Goal: Book appointment/travel/reservation

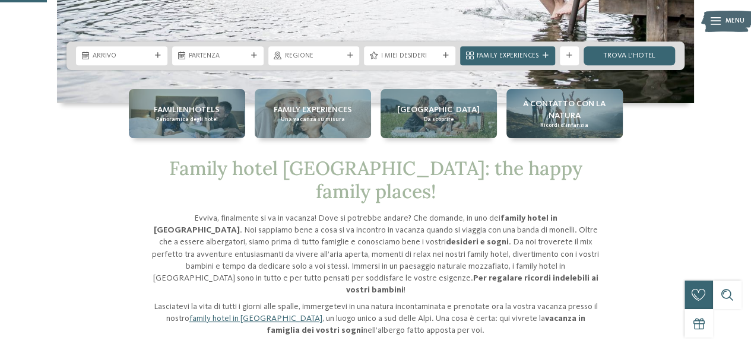
click at [197, 119] on span "Panoramica degli hotel" at bounding box center [187, 120] width 62 height 8
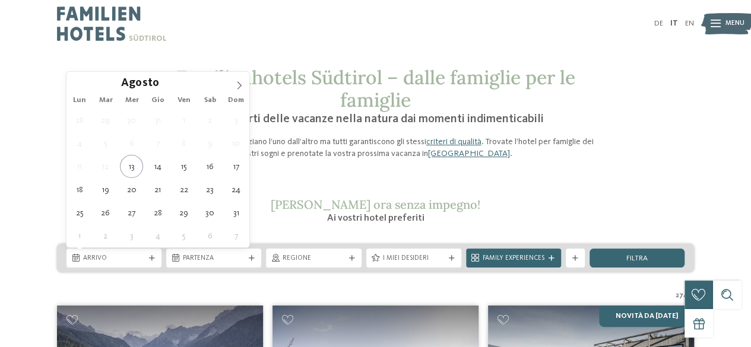
click at [150, 252] on div "Arrivo" at bounding box center [113, 258] width 95 height 19
click at [237, 84] on icon at bounding box center [239, 85] width 8 height 8
click at [237, 85] on icon at bounding box center [239, 85] width 8 height 8
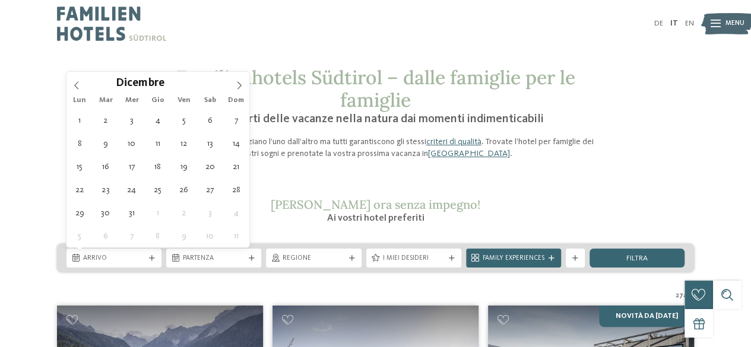
type input "****"
click at [237, 85] on icon at bounding box center [239, 85] width 8 height 8
type div "25.01.2026"
type input "****"
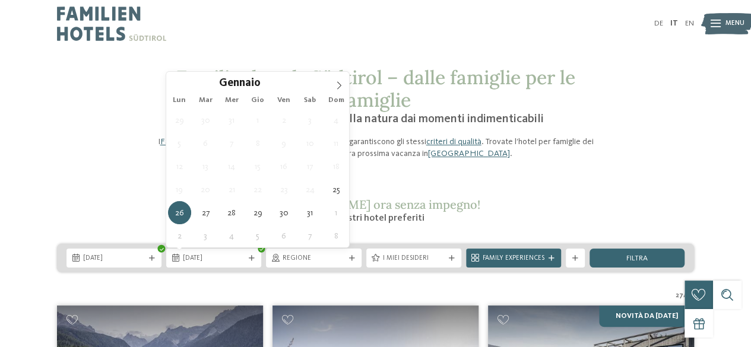
type div "31.01.2026"
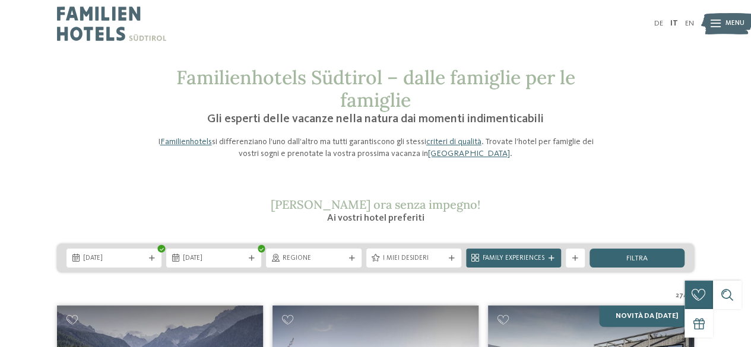
click at [349, 253] on div "Regione" at bounding box center [313, 258] width 95 height 19
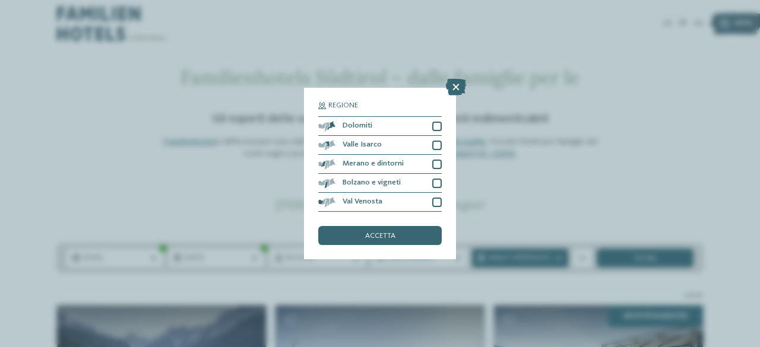
click at [389, 122] on div "Dolomiti" at bounding box center [379, 126] width 123 height 19
click at [395, 242] on div "accetta" at bounding box center [379, 235] width 123 height 19
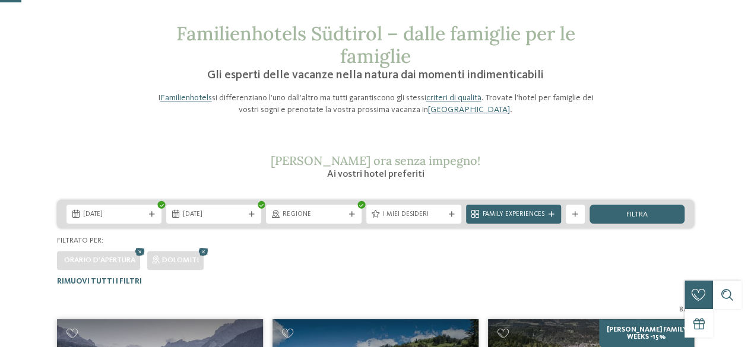
scroll to position [40, 0]
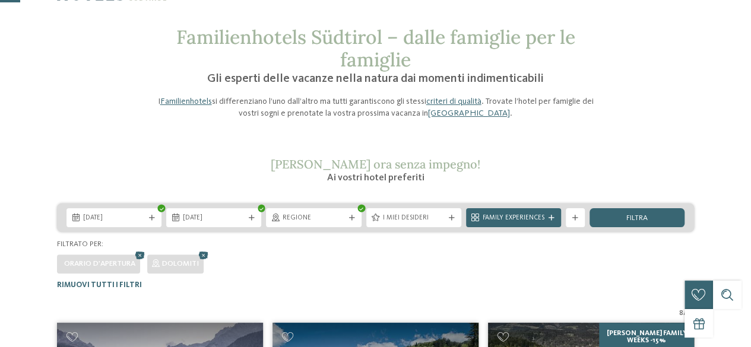
click at [444, 219] on div "I miei desideri" at bounding box center [413, 218] width 66 height 10
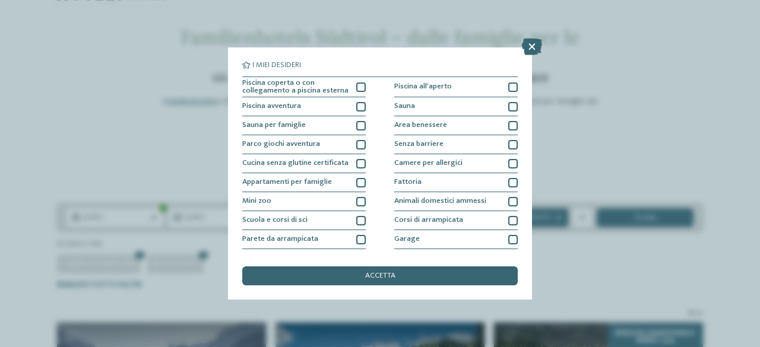
click at [538, 40] on icon at bounding box center [532, 47] width 20 height 17
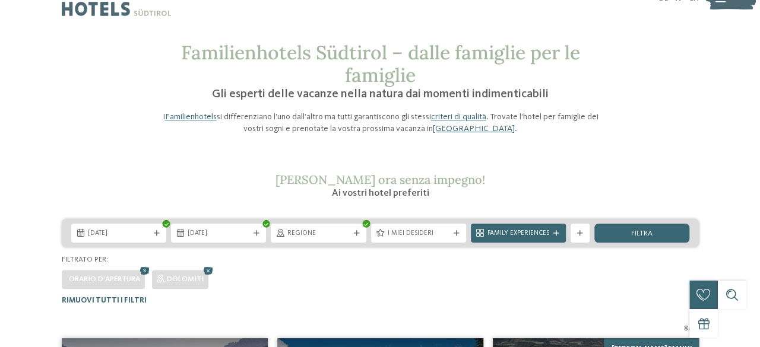
scroll to position [0, 0]
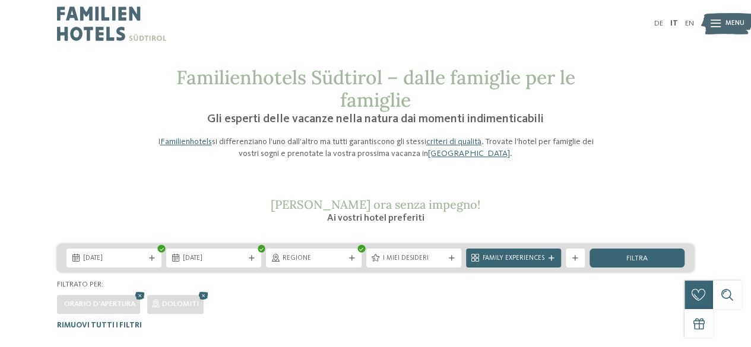
click at [427, 262] on span "I miei desideri" at bounding box center [414, 258] width 62 height 9
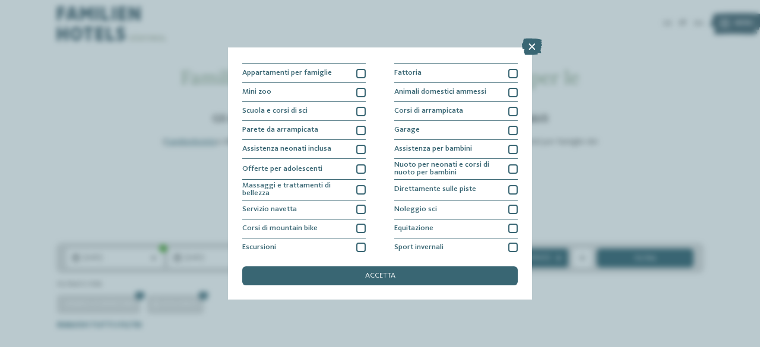
scroll to position [115, 0]
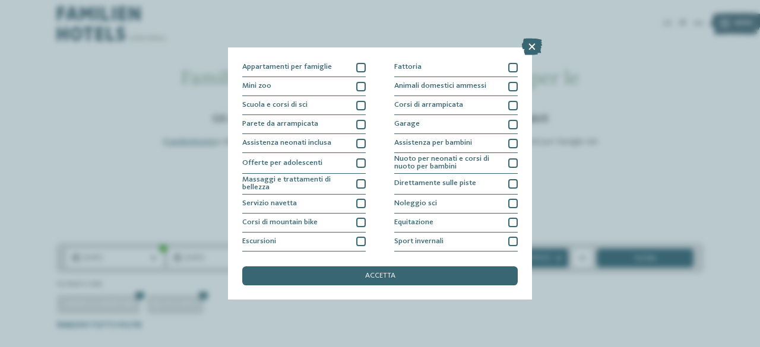
click at [508, 139] on div at bounding box center [512, 143] width 9 height 9
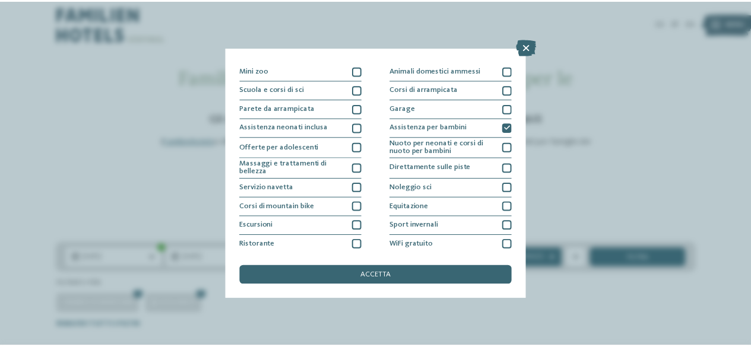
scroll to position [151, 0]
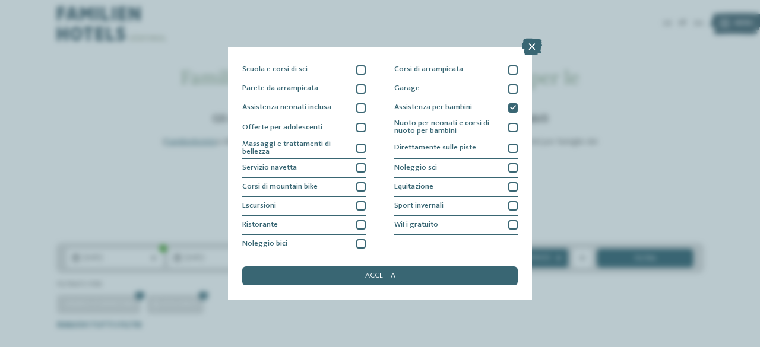
click at [528, 40] on icon at bounding box center [532, 47] width 20 height 17
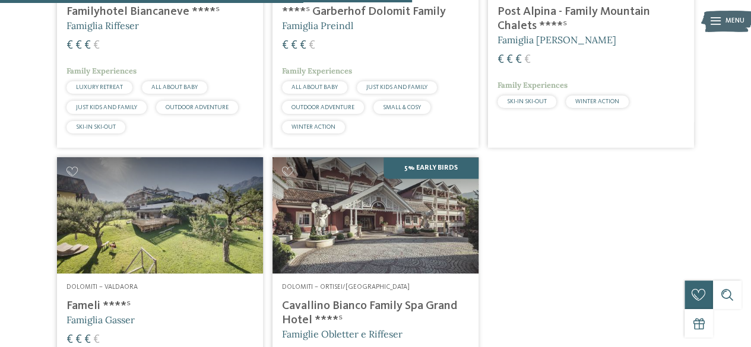
scroll to position [825, 0]
